Goal: Task Accomplishment & Management: Use online tool/utility

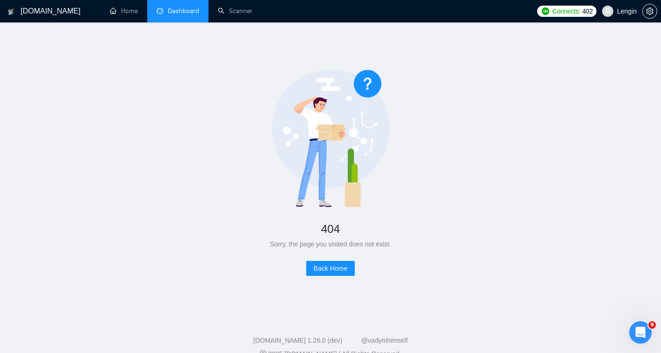
click at [188, 14] on link "Dashboard" at bounding box center [178, 11] width 43 height 8
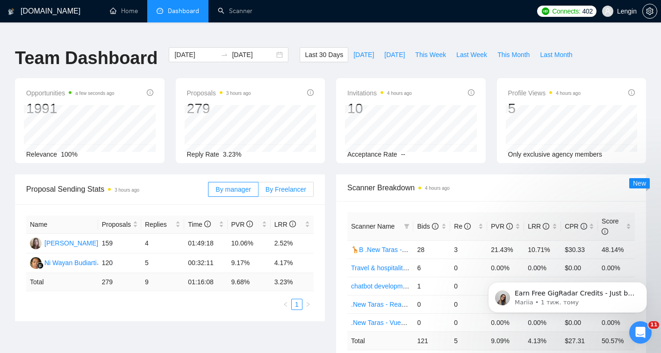
click at [278, 186] on span "By Freelancer" at bounding box center [286, 189] width 41 height 7
click at [259, 192] on input "By Freelancer" at bounding box center [259, 192] width 0 height 0
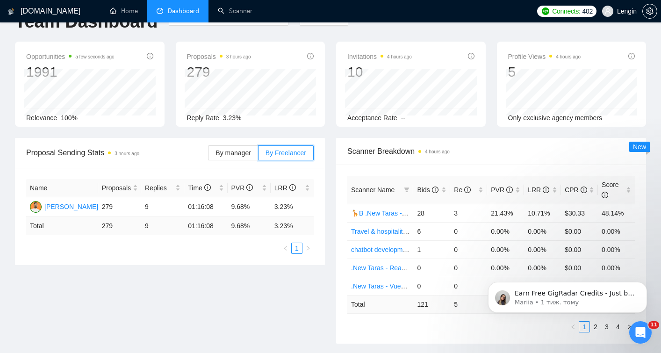
scroll to position [37, 0]
click at [443, 184] on div "Bids" at bounding box center [431, 189] width 29 height 10
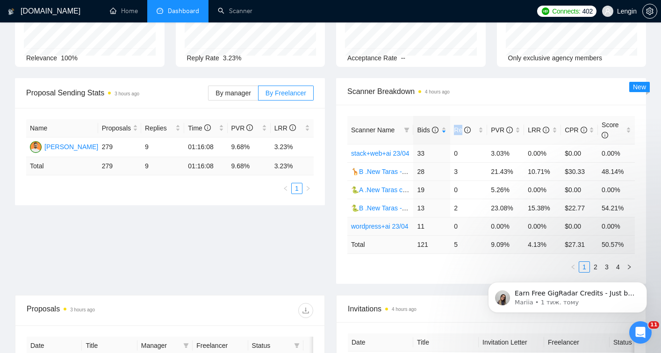
scroll to position [97, 0]
click at [595, 261] on link "2" at bounding box center [596, 266] width 10 height 10
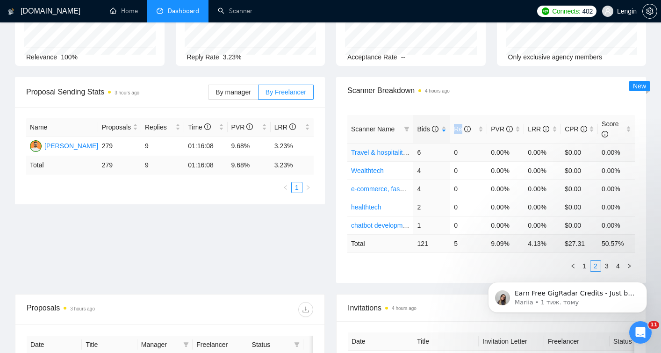
click at [381, 149] on link "Travel & hospitality, community & social networking, entertainment, event manag…" at bounding box center [477, 152] width 252 height 7
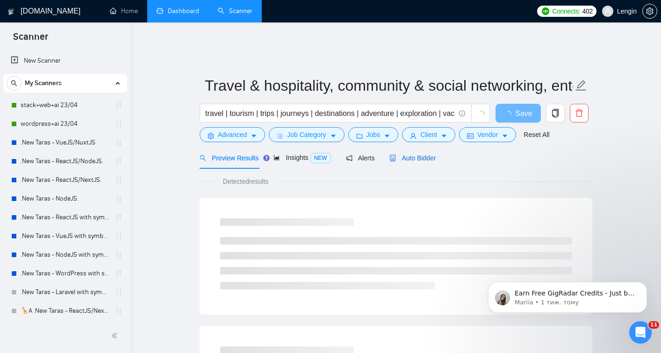
click at [410, 154] on span "Auto Bidder" at bounding box center [412, 157] width 46 height 7
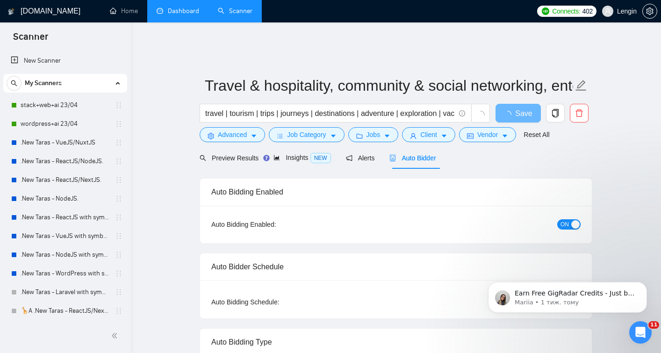
radio input "false"
radio input "true"
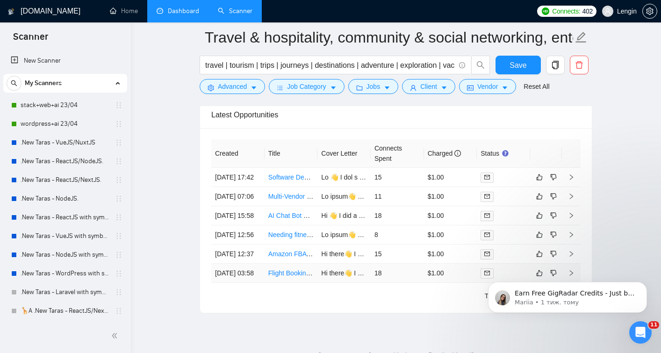
scroll to position [2459, 0]
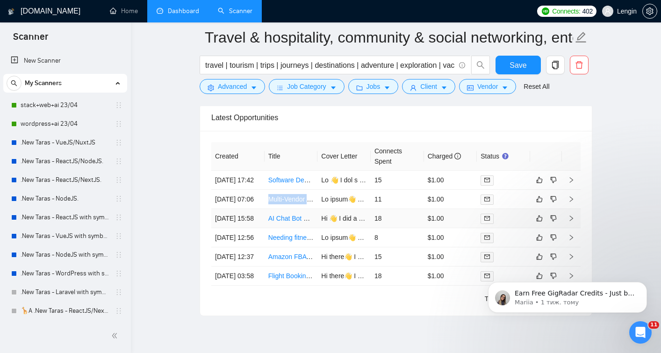
click at [283, 222] on link "AI Chat Bot Development for Appointment Booking" at bounding box center [341, 218] width 147 height 7
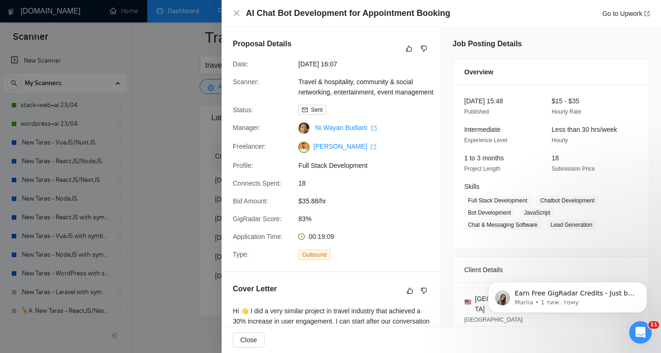
click at [159, 213] on div at bounding box center [330, 176] width 661 height 353
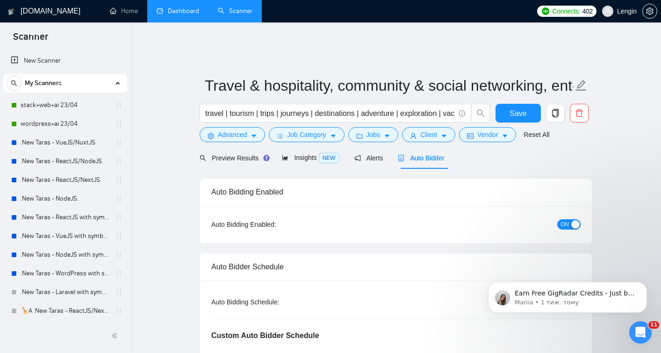
click at [168, 14] on link "Dashboard" at bounding box center [178, 11] width 43 height 8
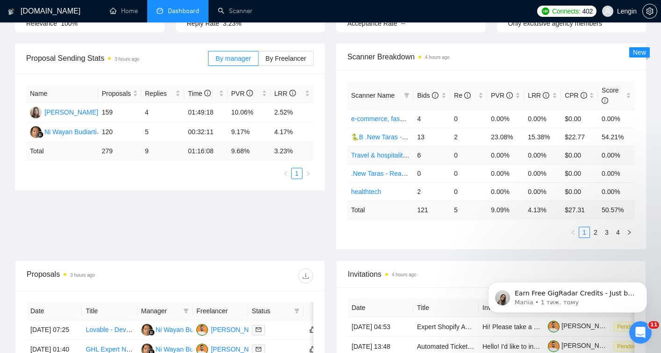
scroll to position [130, 0]
click at [444, 91] on div "Bids" at bounding box center [431, 96] width 29 height 10
click at [446, 91] on div "Bids" at bounding box center [431, 96] width 29 height 10
click at [598, 228] on link "2" at bounding box center [596, 233] width 10 height 10
click at [372, 152] on link "Wealthtech" at bounding box center [367, 155] width 33 height 7
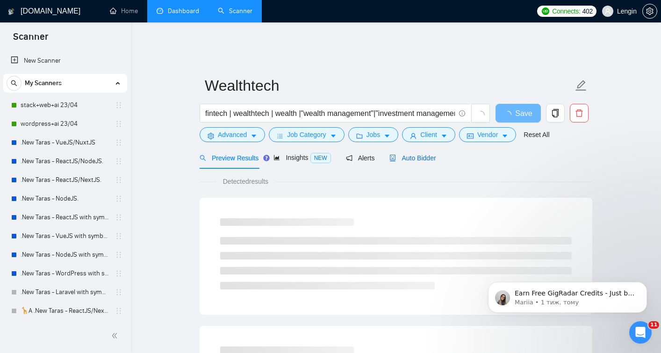
click at [414, 154] on span "Auto Bidder" at bounding box center [412, 157] width 46 height 7
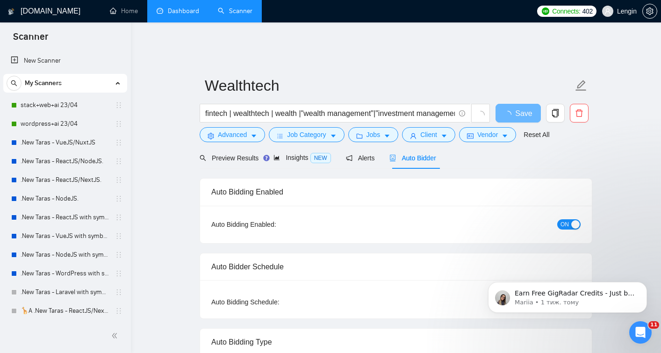
radio input "false"
radio input "true"
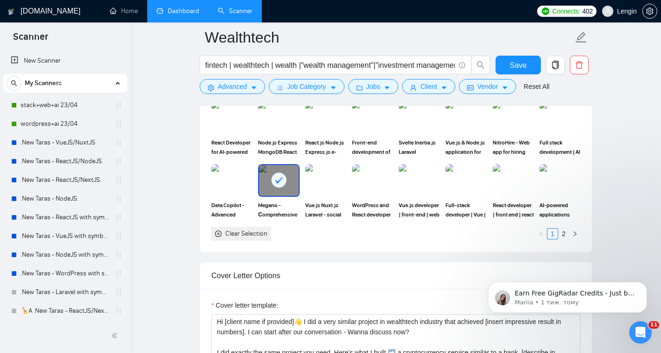
scroll to position [1000, 0]
